Goal: Information Seeking & Learning: Learn about a topic

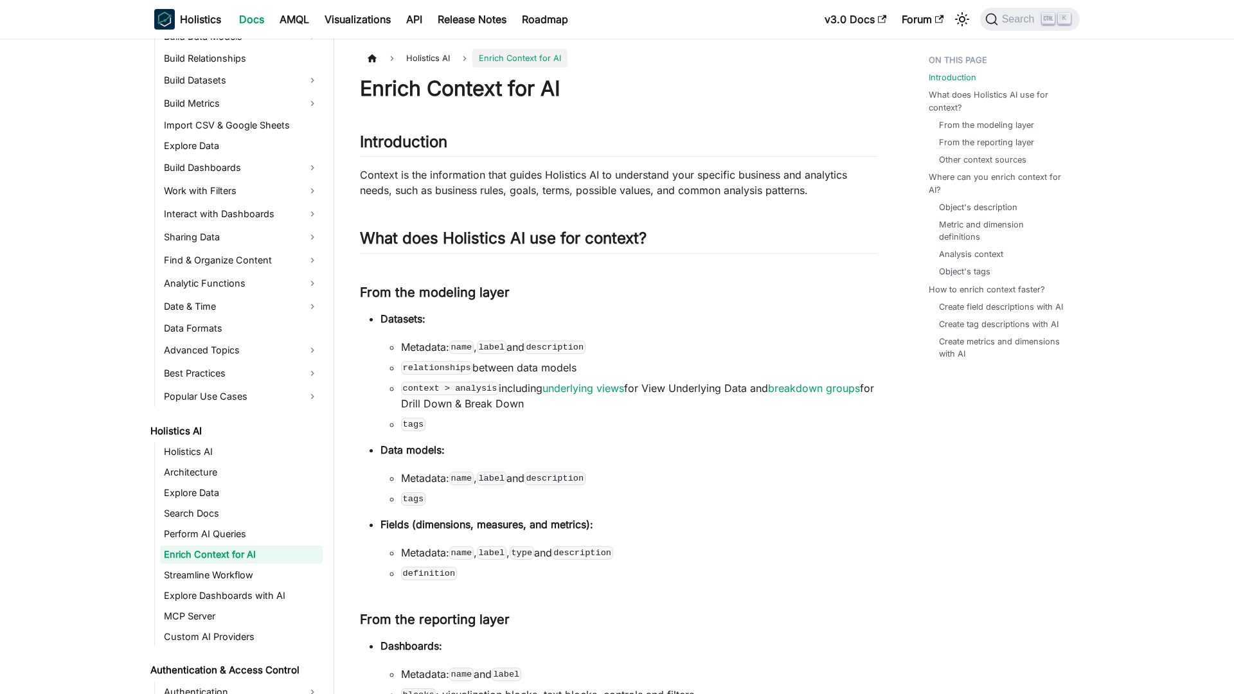
scroll to position [280, 0]
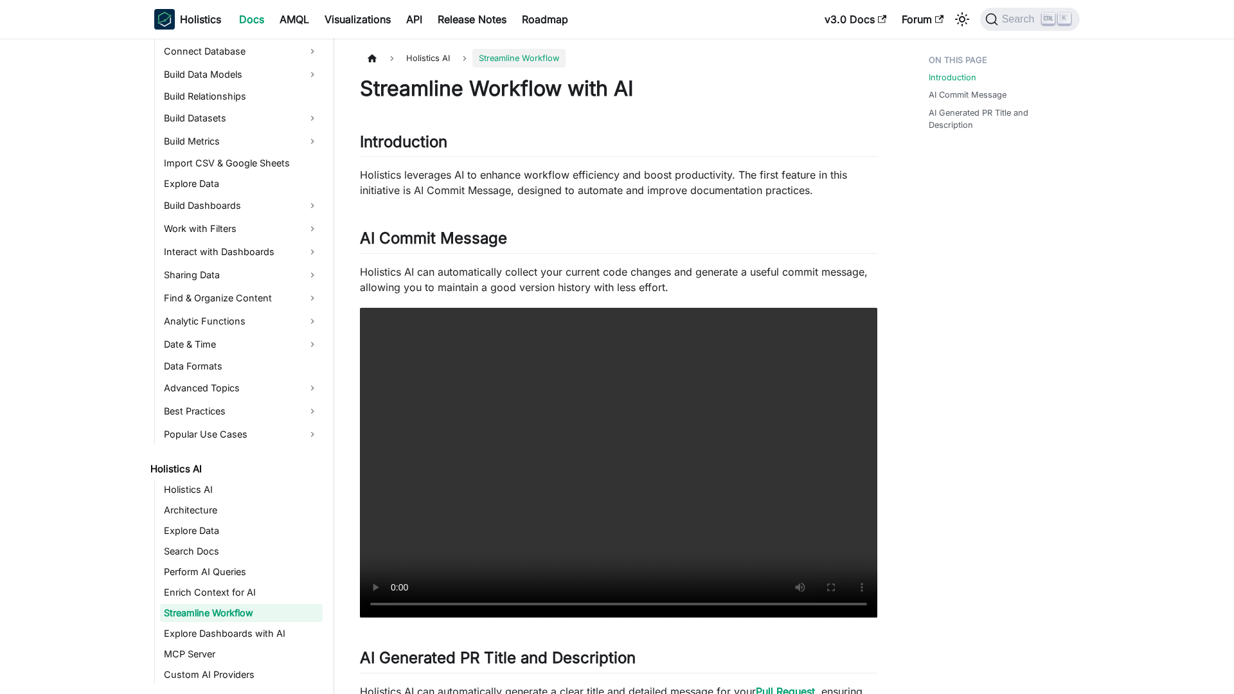
scroll to position [301, 0]
